Goal: Information Seeking & Learning: Learn about a topic

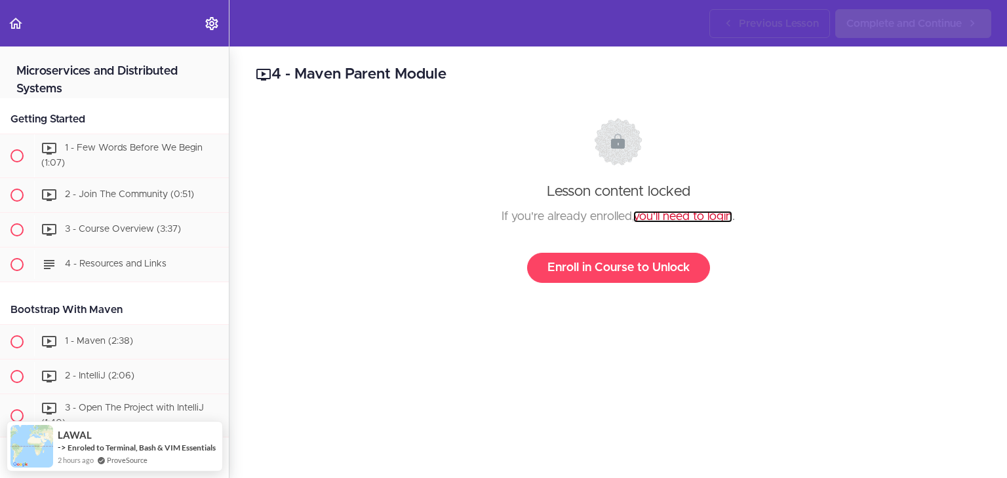
click at [687, 221] on link "you'll need to login" at bounding box center [682, 217] width 99 height 12
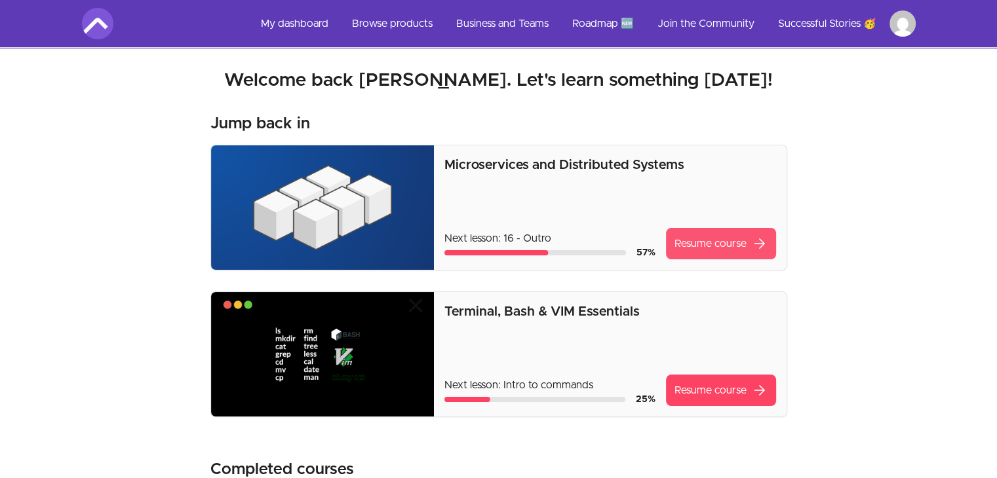
click at [727, 236] on link "Resume course arrow_forward" at bounding box center [721, 243] width 110 height 31
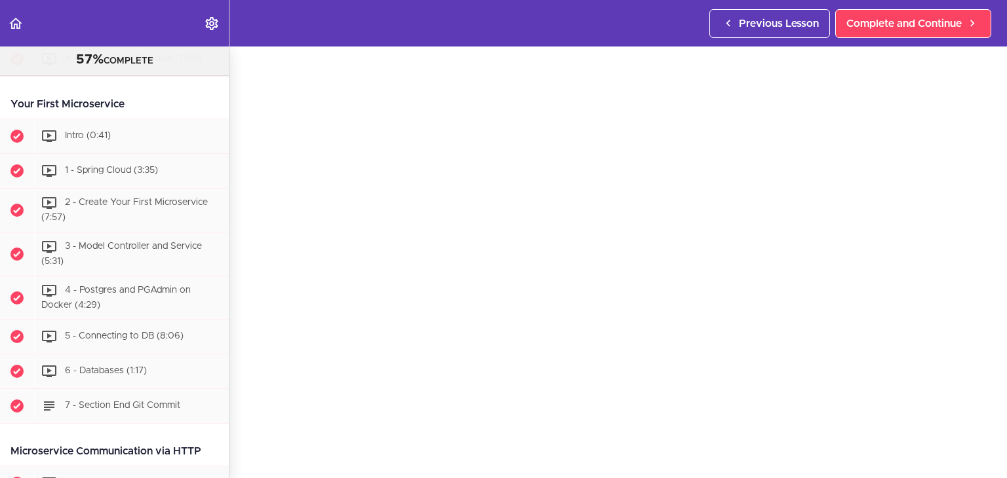
scroll to position [445, 0]
click at [121, 301] on div "4 - Postgres and PGAdmin on Docker (4:29)" at bounding box center [131, 297] width 195 height 43
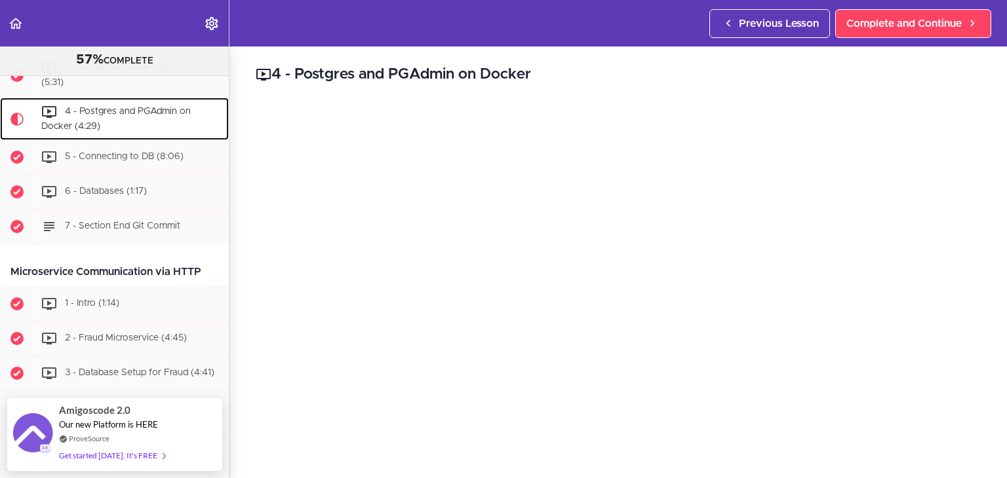
scroll to position [75, 0]
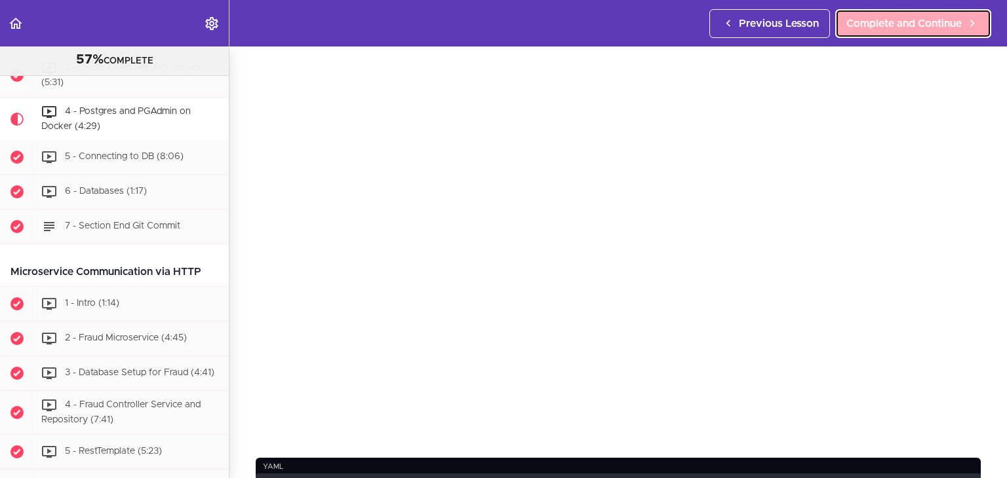
click at [919, 17] on span "Complete and Continue" at bounding box center [903, 24] width 115 height 16
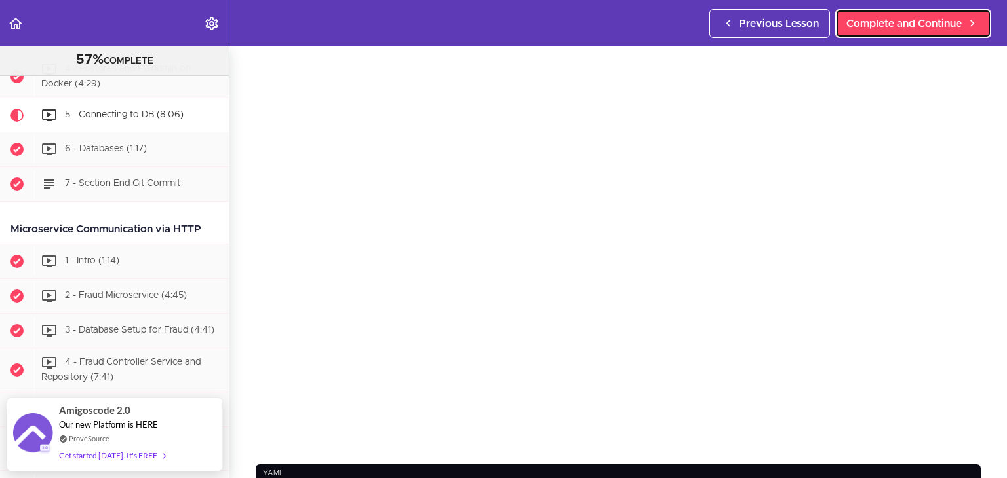
scroll to position [77, 0]
